Goal: Transaction & Acquisition: Purchase product/service

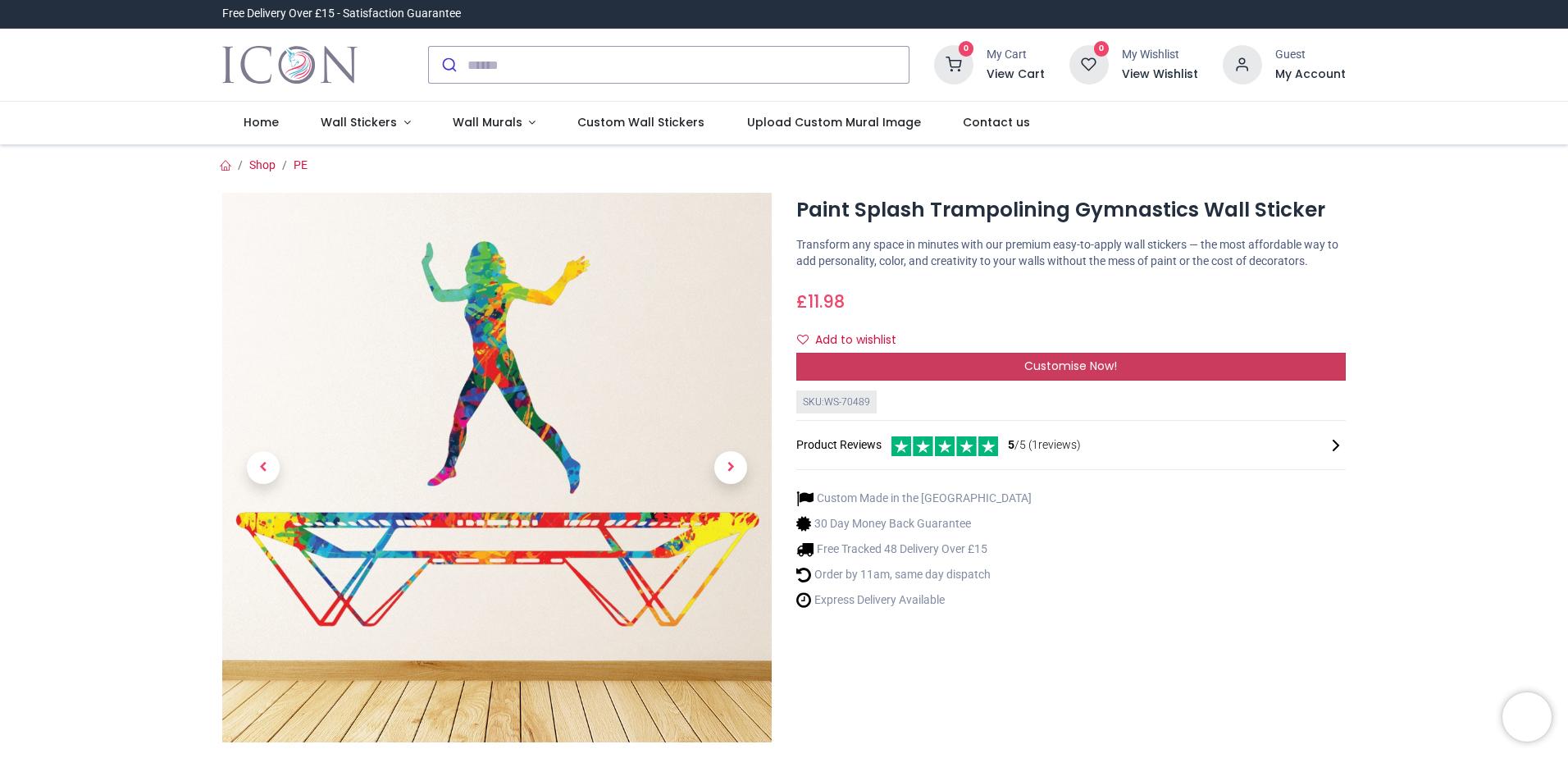
click at [1061, 363] on span "Customise Now!" at bounding box center [1070, 365] width 93 height 16
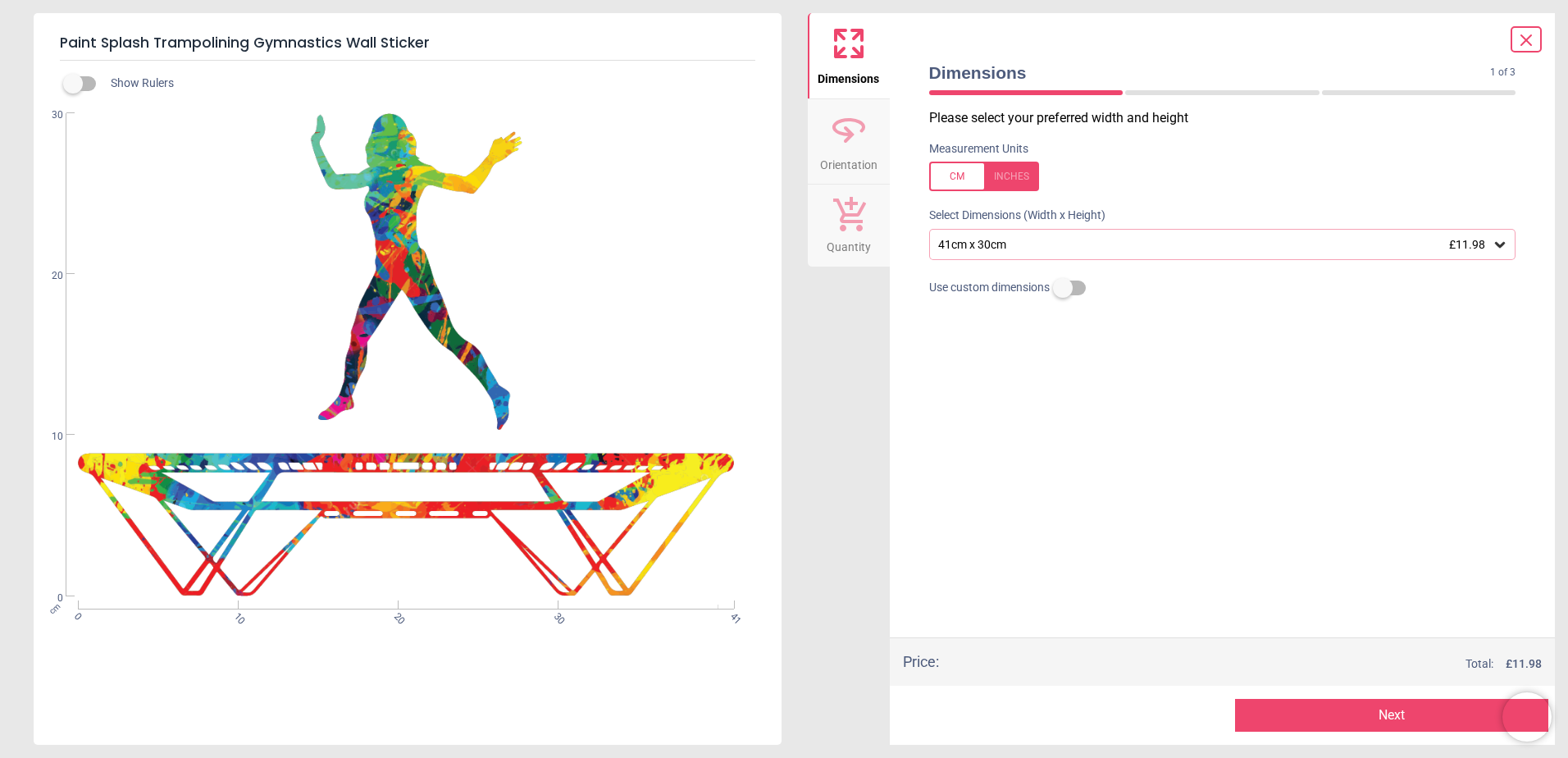
click at [832, 146] on icon at bounding box center [848, 129] width 39 height 39
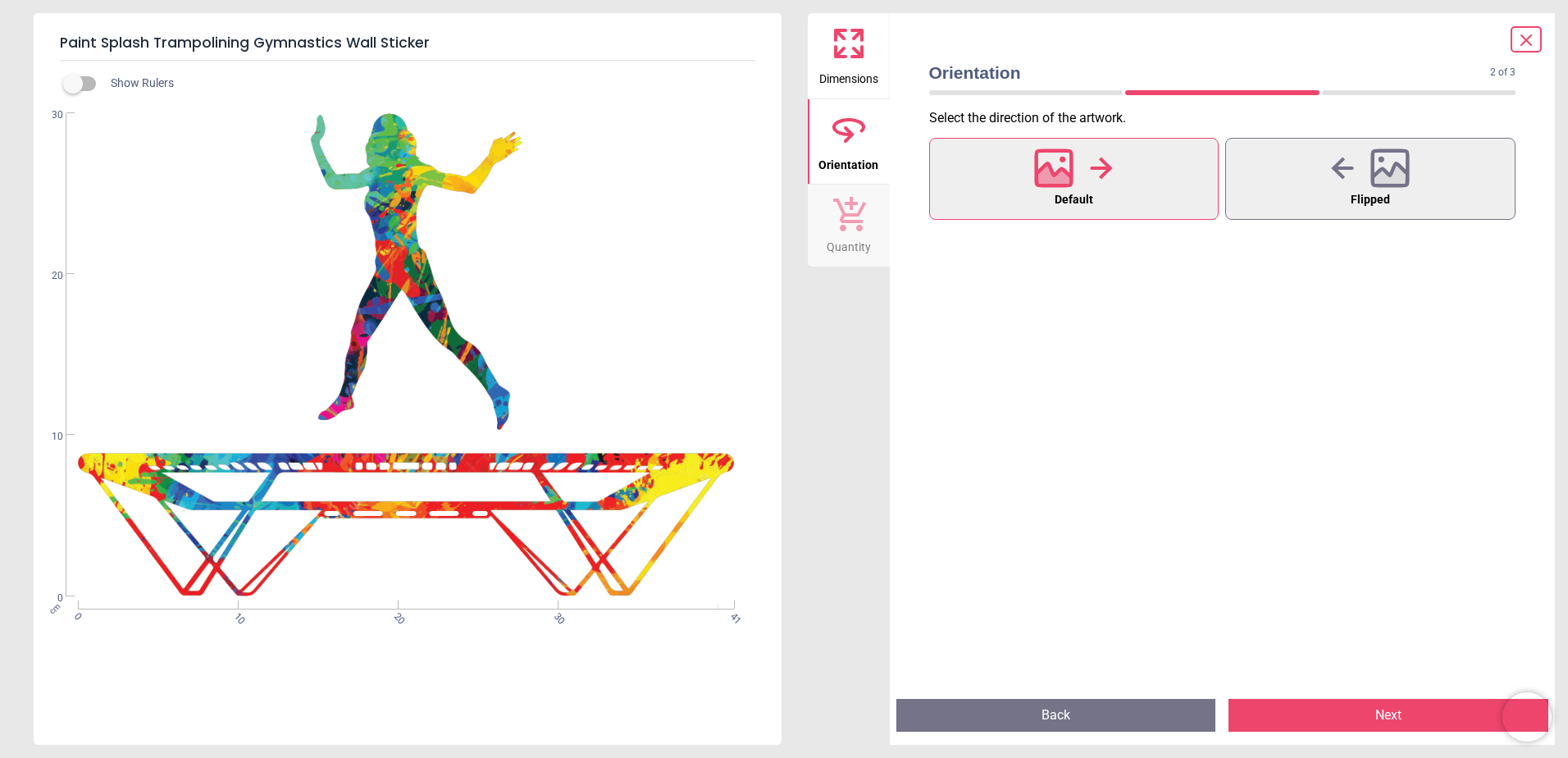
click at [852, 79] on span "Dimensions" at bounding box center [848, 76] width 59 height 25
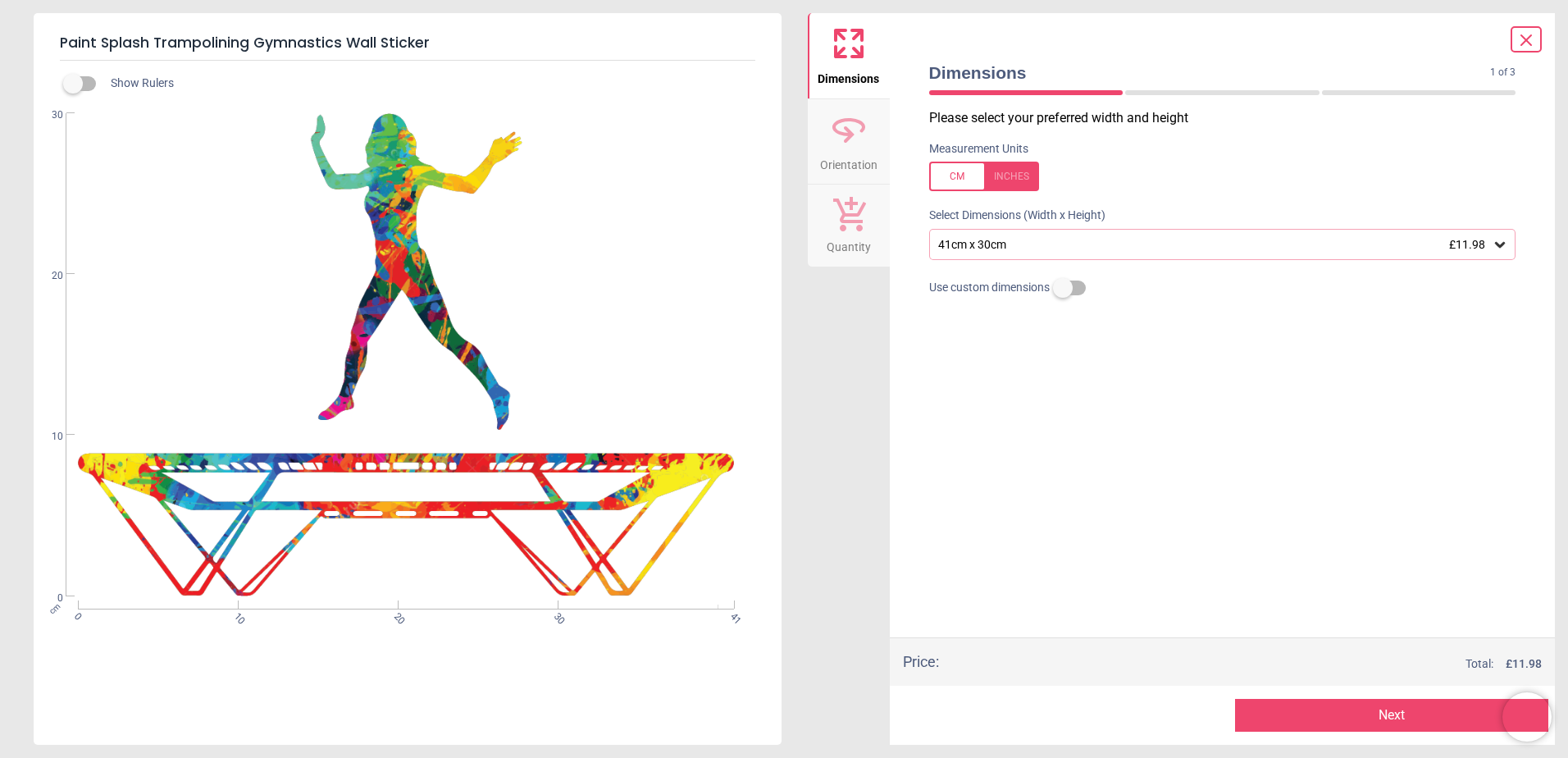
click at [1529, 41] on icon at bounding box center [1526, 40] width 20 height 20
